Goal: Task Accomplishment & Management: Use online tool/utility

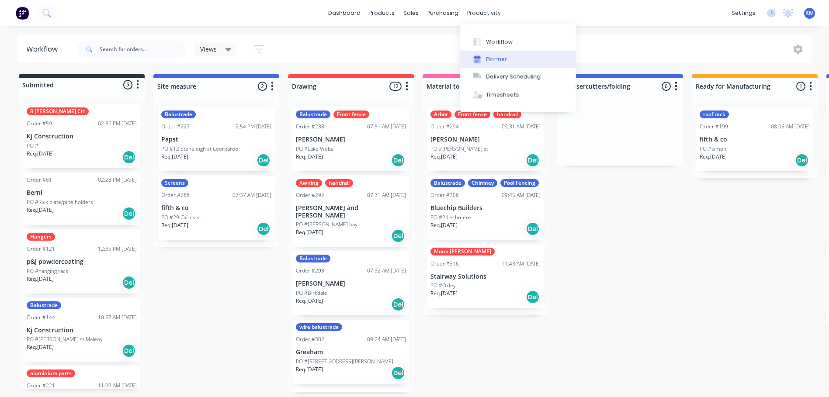
click at [501, 58] on div "Planner" at bounding box center [496, 59] width 21 height 8
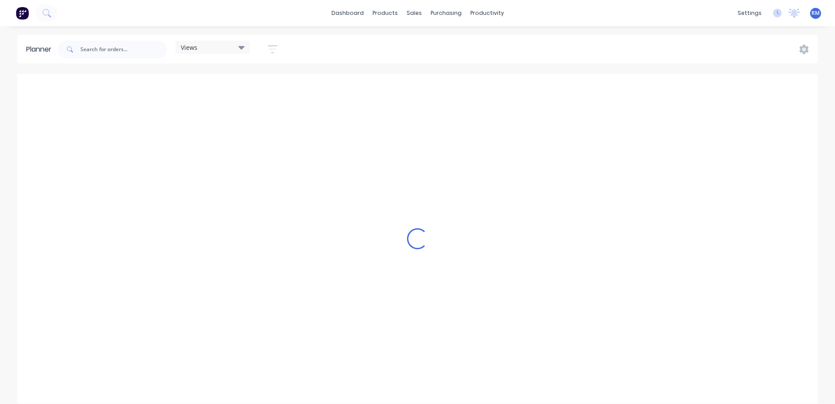
scroll to position [0, 1958]
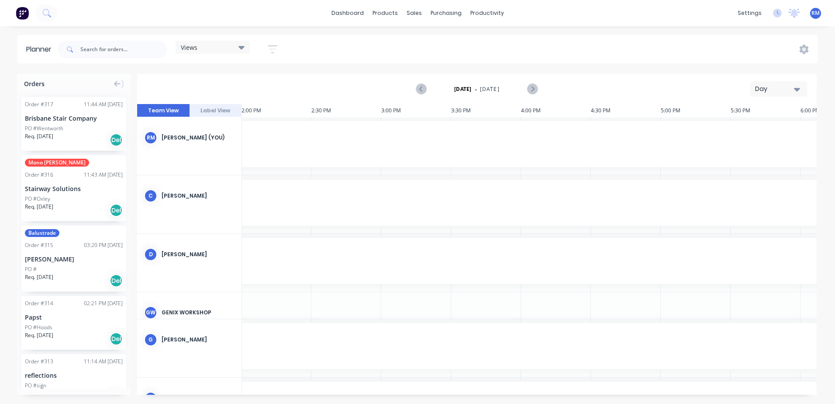
click at [800, 89] on icon "button" at bounding box center [797, 89] width 6 height 3
click at [762, 132] on div "Week" at bounding box center [763, 129] width 87 height 17
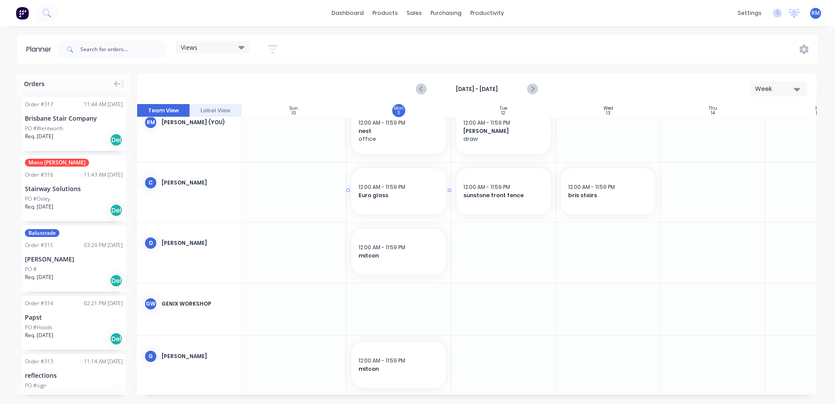
scroll to position [0, 0]
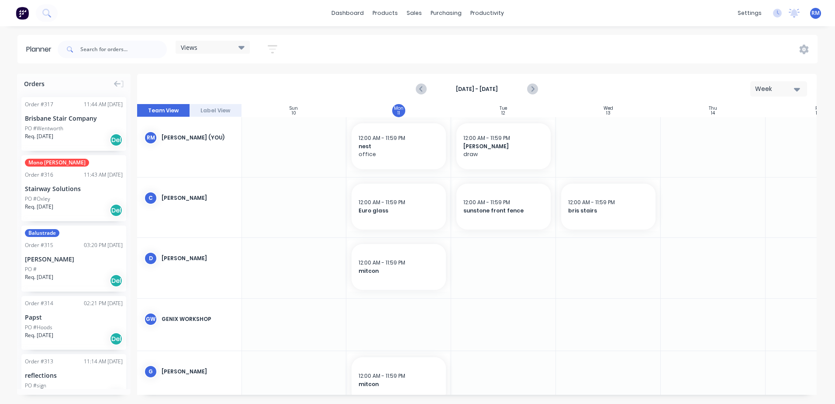
click at [488, 173] on div at bounding box center [503, 147] width 105 height 60
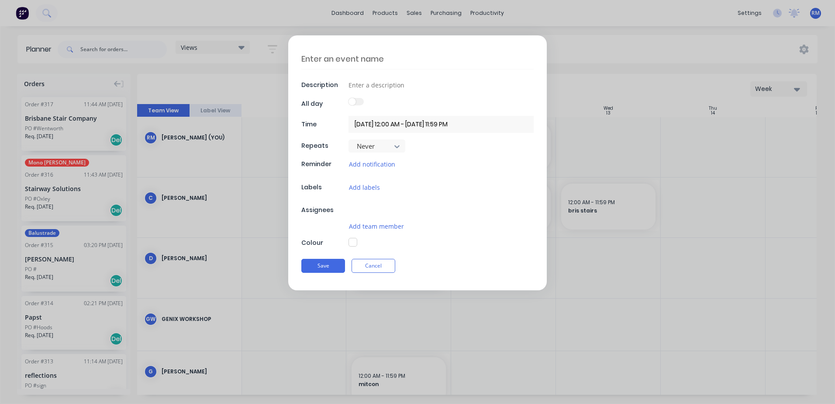
type textarea "x"
click at [380, 58] on textarea at bounding box center [417, 59] width 232 height 21
type textarea "b"
type textarea "x"
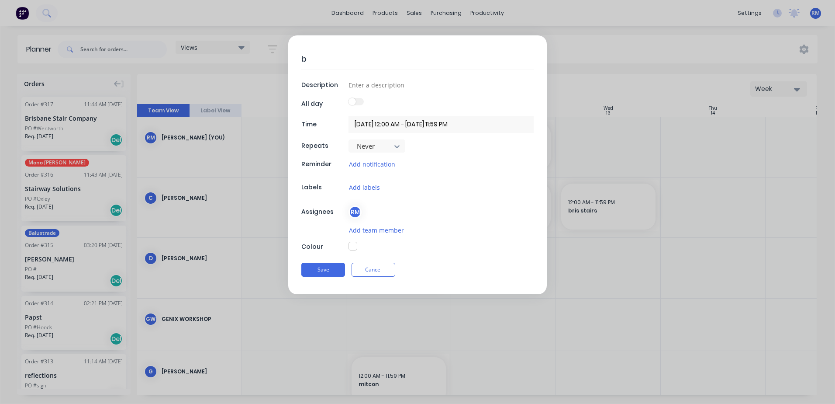
type textarea "bo"
type textarea "x"
type textarea "boo"
type textarea "x"
type textarea "boot"
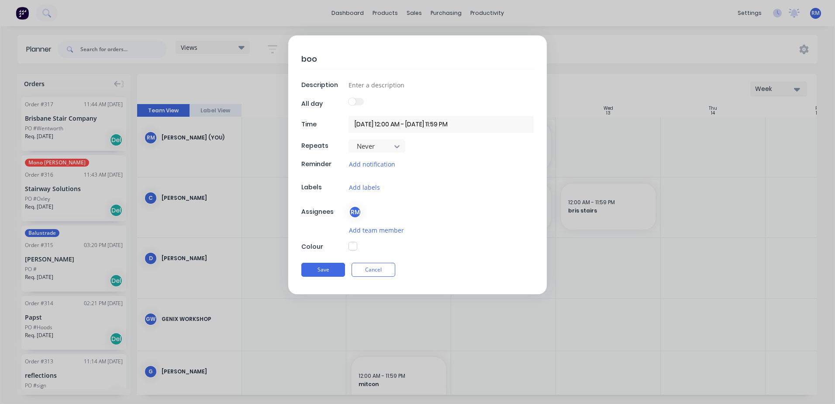
type textarea "x"
type textarea "boots"
type textarea "x"
type textarea "boots"
click at [330, 269] on button "Save" at bounding box center [323, 270] width 44 height 14
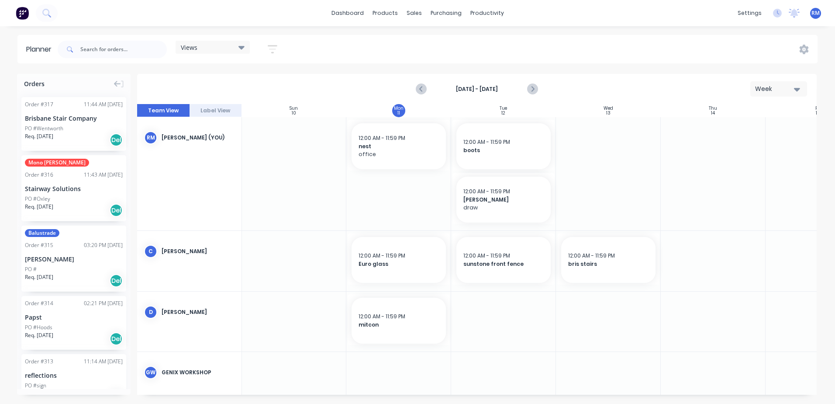
click at [494, 229] on div at bounding box center [503, 173] width 105 height 113
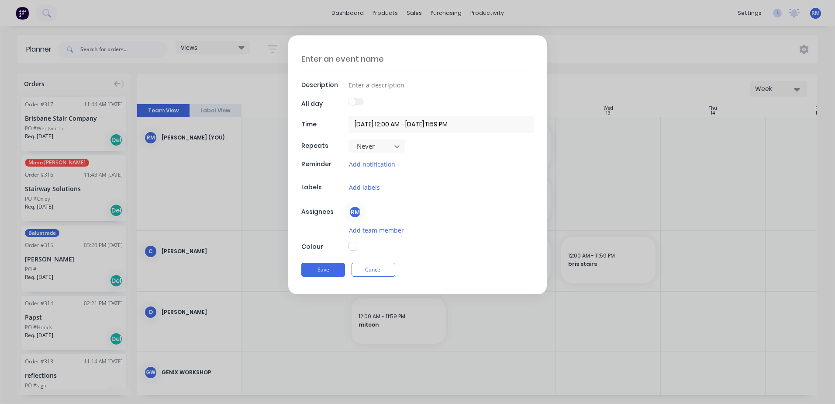
click at [393, 57] on textarea at bounding box center [417, 59] width 232 height 21
type textarea "x"
type textarea "j"
type textarea "x"
type textarea "jo"
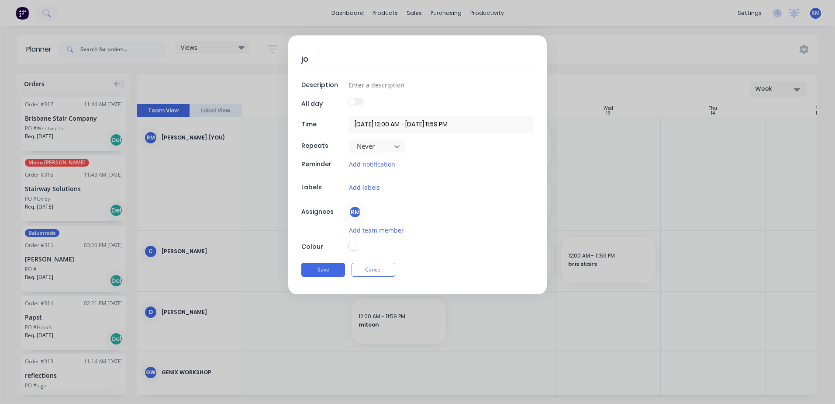
type textarea "x"
type textarea "[PERSON_NAME]"
click at [325, 269] on button "Save" at bounding box center [323, 270] width 44 height 14
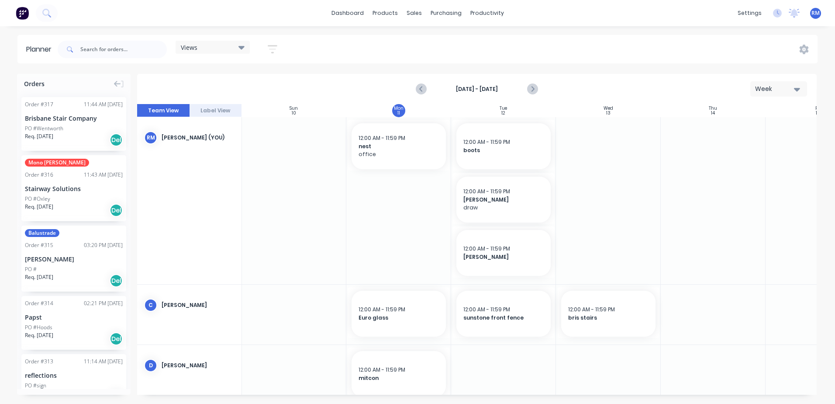
click at [593, 141] on div at bounding box center [608, 200] width 105 height 167
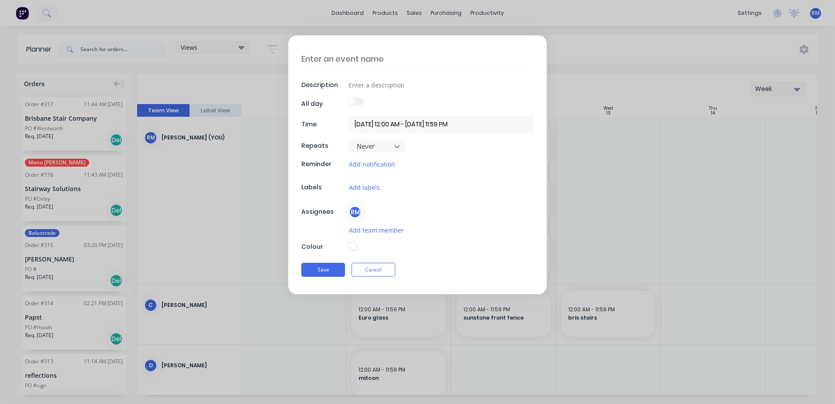
click at [418, 62] on textarea at bounding box center [417, 59] width 232 height 21
type textarea "x"
type textarea "p"
type textarea "x"
type textarea "pa"
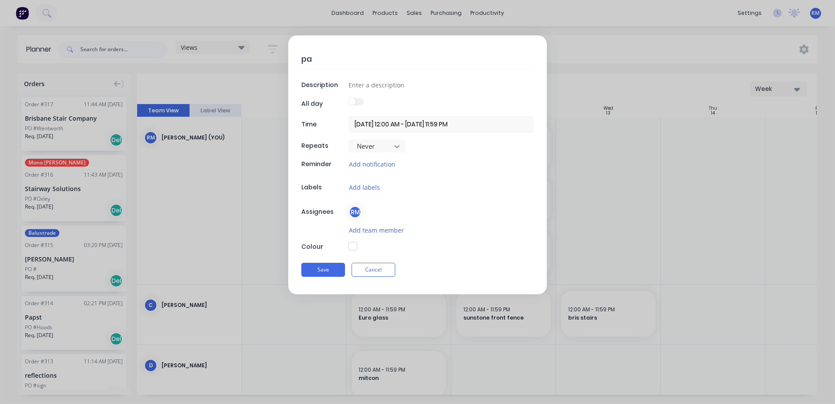
type textarea "x"
type textarea "pap"
type textarea "x"
type textarea "paps"
type textarea "x"
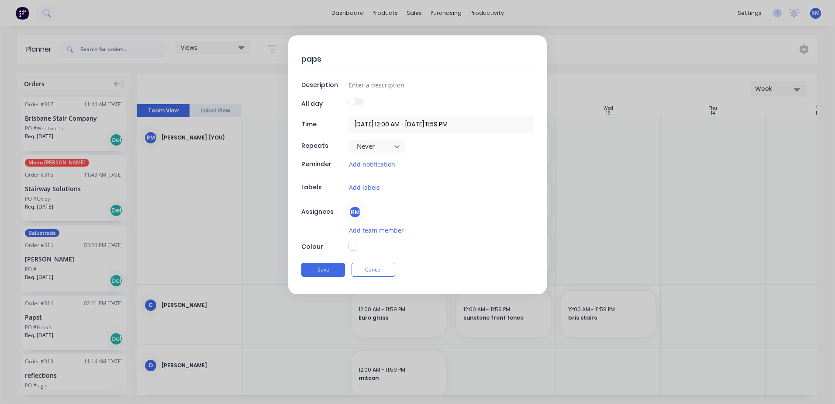
type textarea "[DEMOGRAPHIC_DATA]"
type textarea "x"
type textarea "[DEMOGRAPHIC_DATA]"
type textarea "x"
type textarea "[DEMOGRAPHIC_DATA] e"
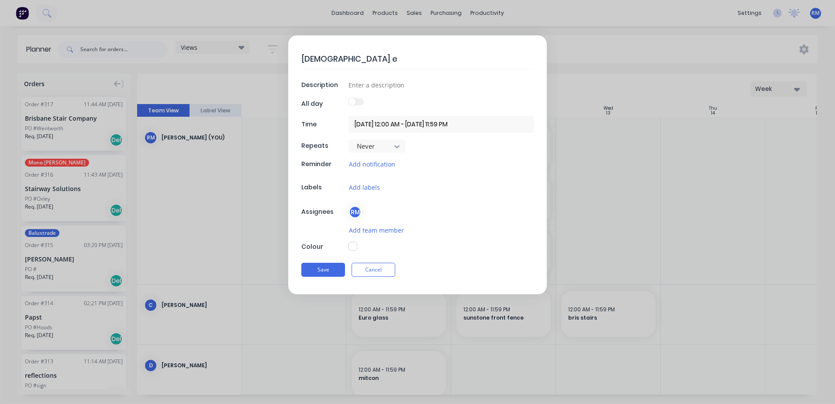
type textarea "x"
type textarea "papst ex"
type textarea "x"
type textarea "papst ext"
type textarea "x"
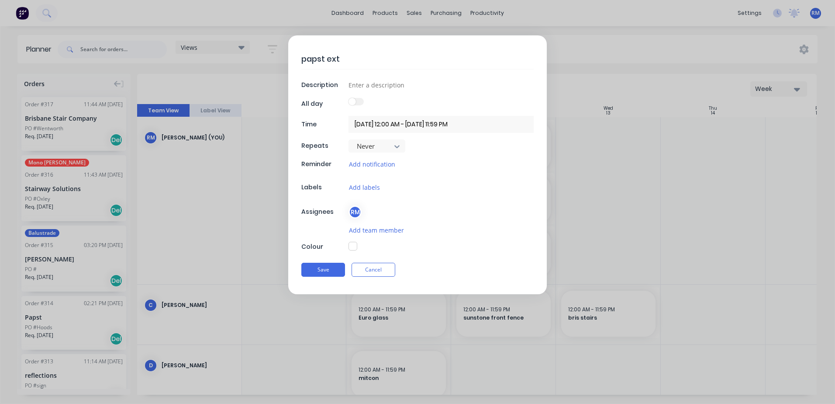
type textarea "papst extr"
type textarea "x"
type textarea "papst extra"
type textarea "x"
type textarea "papst extras"
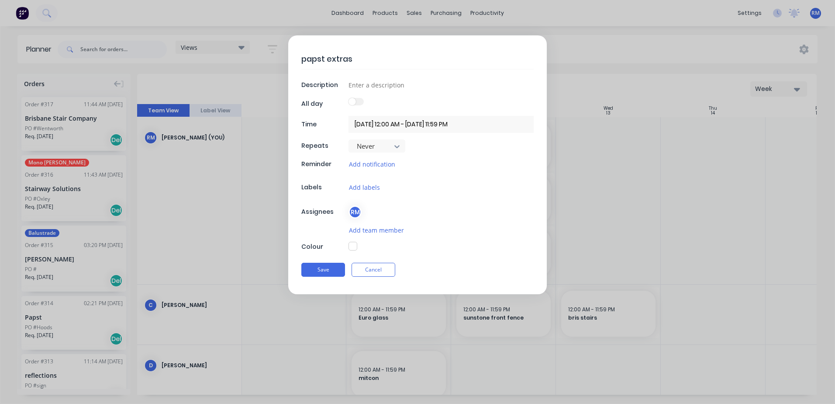
type textarea "x"
type textarea "papst extra"
type textarea "x"
type textarea "papst extr"
type textarea "x"
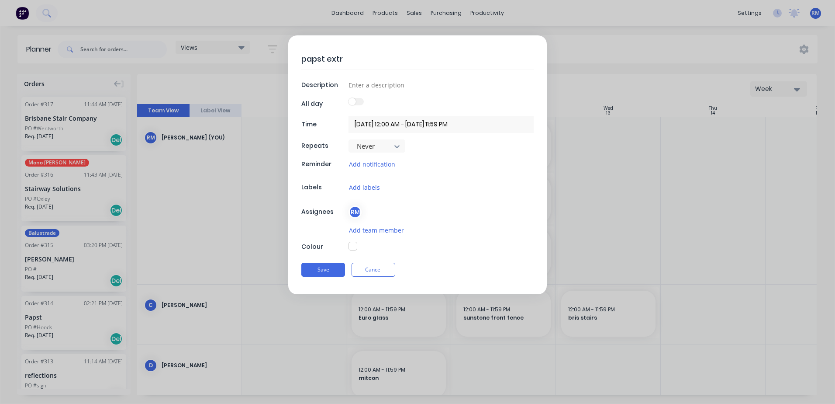
type textarea "papst ext"
type textarea "x"
type textarea "papst ex"
type textarea "x"
type textarea "[DEMOGRAPHIC_DATA] e"
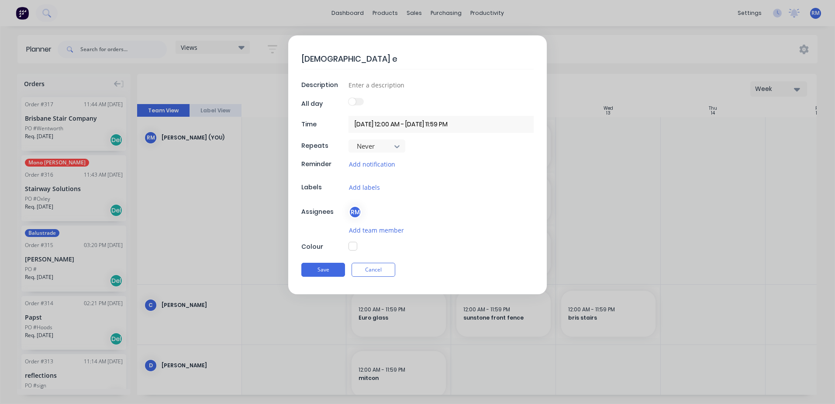
type textarea "x"
type textarea "[DEMOGRAPHIC_DATA]"
click at [379, 86] on input at bounding box center [441, 84] width 185 height 13
type textarea "x"
type input "i"
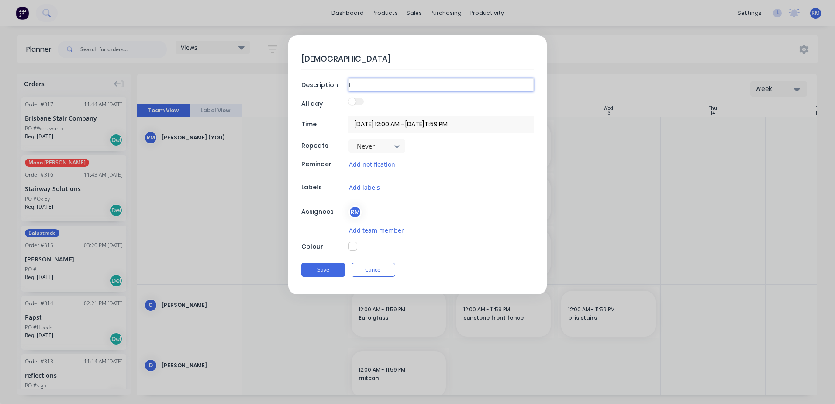
type textarea "x"
type input "in"
type textarea "x"
type input "int"
type textarea "x"
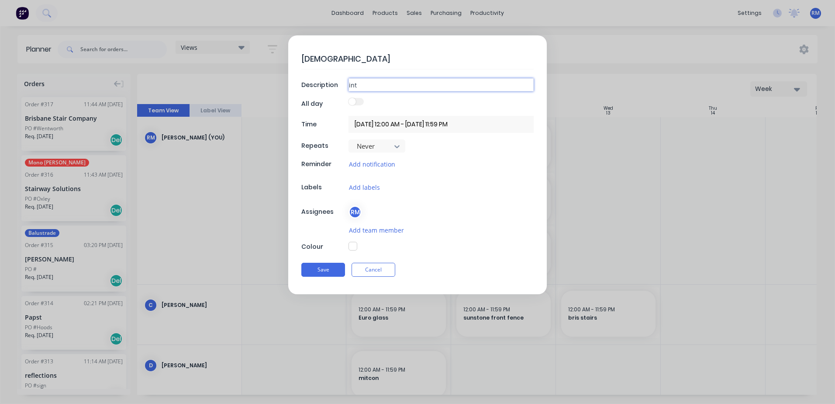
type input "inte"
type textarea "x"
type input "inter"
type textarea "x"
type input "intern"
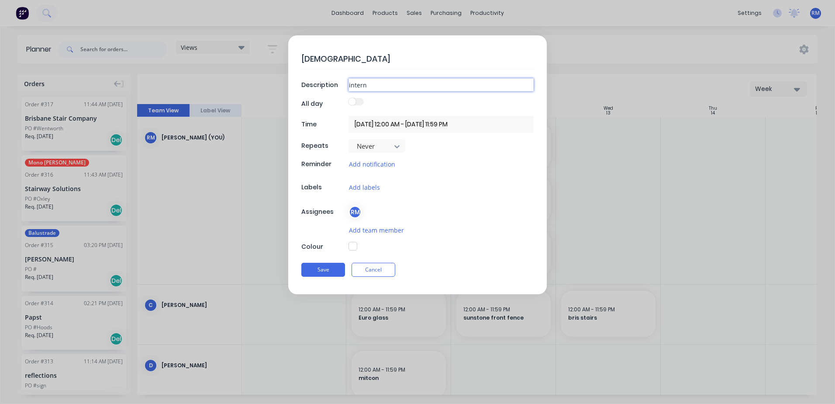
type textarea "x"
type input "interna"
type textarea "x"
type input "internal"
type textarea "x"
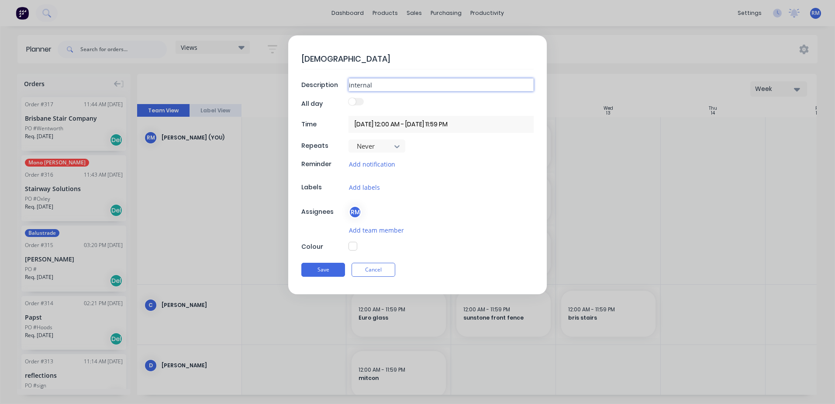
type input "internal"
type textarea "x"
type input "internal /"
type textarea "x"
type input "internal /r"
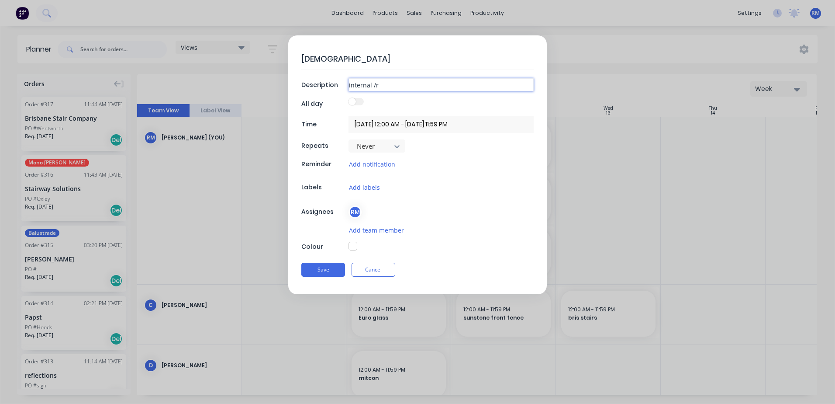
type textarea "x"
type input "internal /ra"
type textarea "x"
type input "internal /rai"
type textarea "x"
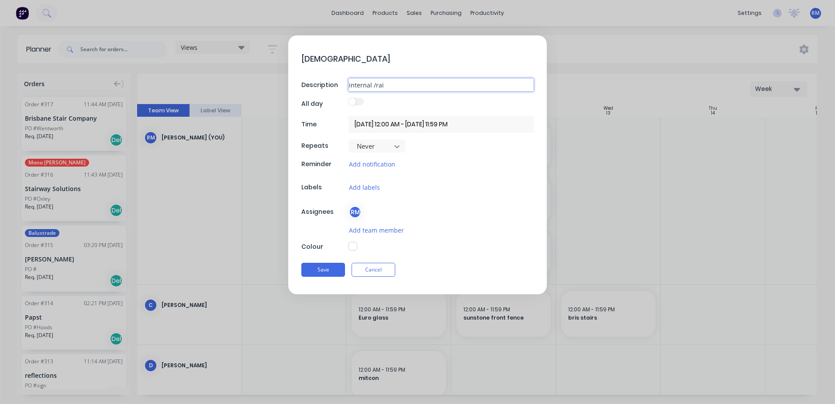
type input "internal /rail"
type textarea "x"
type input "internal /rails"
click at [330, 267] on button "Save" at bounding box center [323, 270] width 44 height 14
type textarea "x"
